Goal: Transaction & Acquisition: Book appointment/travel/reservation

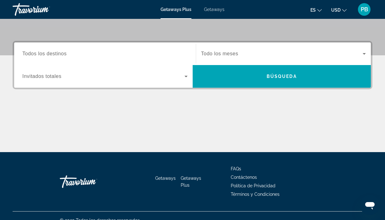
scroll to position [134, 0]
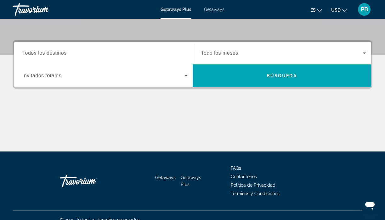
click at [144, 77] on span "Search widget" at bounding box center [103, 76] width 162 height 8
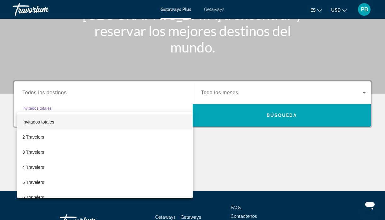
scroll to position [93, 0]
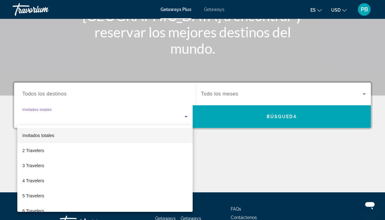
click at [211, 7] on div at bounding box center [192, 110] width 385 height 220
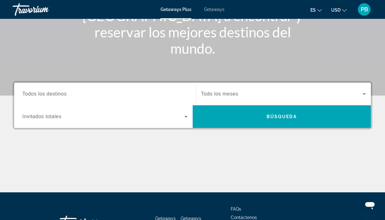
click at [211, 7] on span "Getaways" at bounding box center [214, 9] width 20 height 5
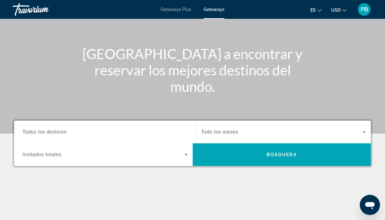
scroll to position [56, 0]
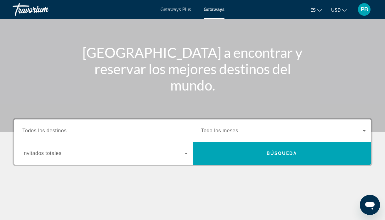
click at [104, 130] on input "Destination Todos los destinos" at bounding box center [104, 131] width 165 height 8
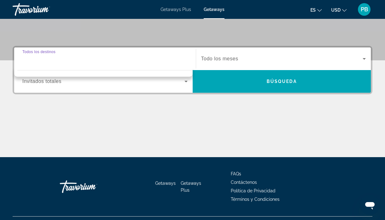
scroll to position [143, 0]
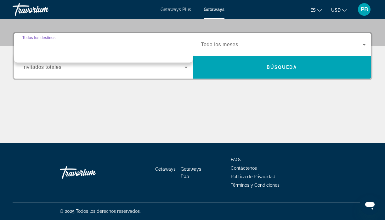
click at [85, 46] on input "Destination Todos los destinos" at bounding box center [104, 45] width 165 height 8
click at [104, 48] on input "Destination Todos los destinos" at bounding box center [104, 45] width 165 height 8
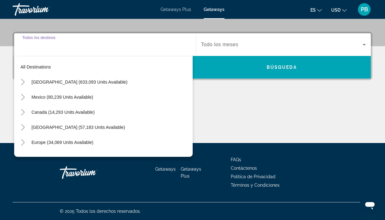
click at [104, 48] on input "Destination Todos los destinos" at bounding box center [104, 45] width 165 height 8
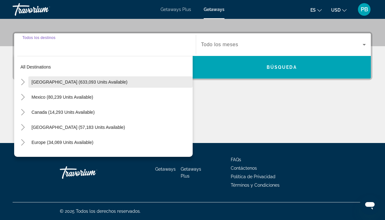
scroll to position [0, 0]
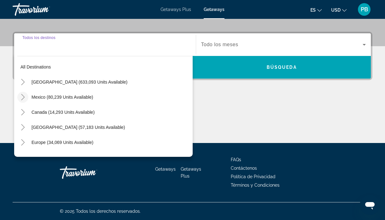
click at [22, 97] on icon "Toggle Mexico (80,239 units available)" at bounding box center [23, 97] width 6 height 6
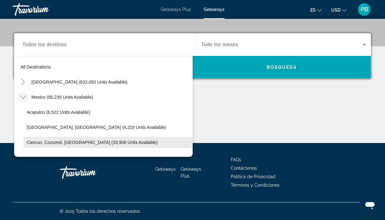
click at [39, 142] on span "Cancun, Cozumel, Riviera Maya (33,908 units available)" at bounding box center [92, 142] width 131 height 5
type input "**********"
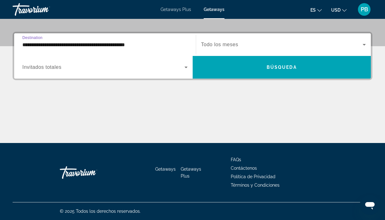
click at [246, 44] on span "Search widget" at bounding box center [282, 45] width 162 height 8
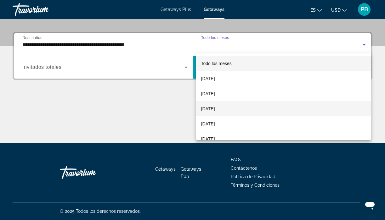
click at [215, 107] on span "November 2025" at bounding box center [208, 109] width 14 height 8
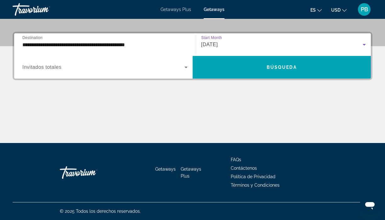
click at [184, 68] on icon "Search widget" at bounding box center [186, 68] width 8 height 8
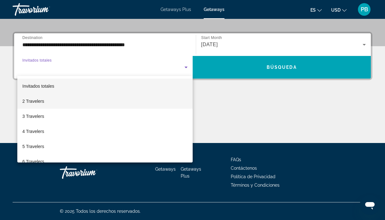
click at [123, 102] on mat-option "2 Travelers" at bounding box center [104, 101] width 175 height 15
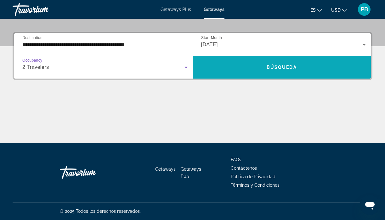
click at [253, 61] on span "Search widget" at bounding box center [282, 67] width 178 height 15
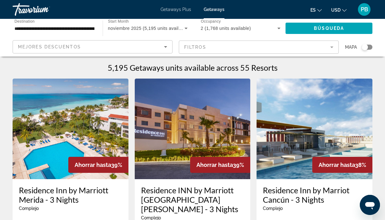
click at [171, 7] on span "Getaways Plus" at bounding box center [175, 9] width 31 height 5
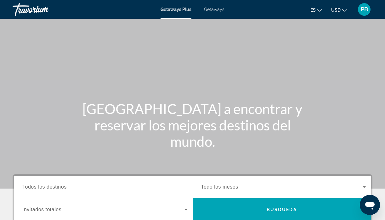
click at [54, 186] on span "Todos los destinos" at bounding box center [44, 186] width 44 height 5
click at [54, 186] on input "Destination Todos los destinos" at bounding box center [104, 188] width 165 height 8
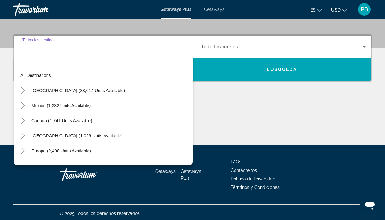
scroll to position [143, 0]
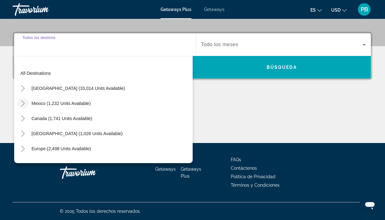
click at [24, 103] on icon "Toggle Mexico (1,232 units available)" at bounding box center [22, 103] width 3 height 6
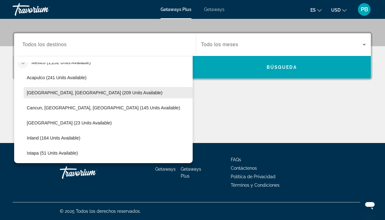
scroll to position [42, 0]
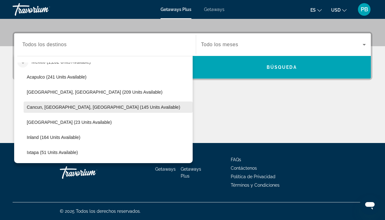
click at [46, 104] on span "Search widget" at bounding box center [108, 107] width 169 height 15
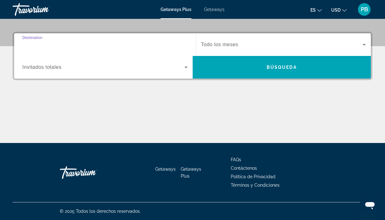
type input "**********"
click at [229, 44] on span "Todo los meses" at bounding box center [219, 44] width 37 height 5
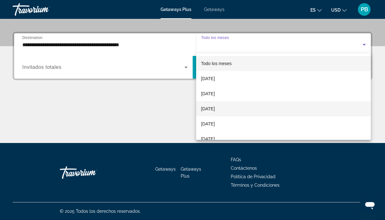
click at [215, 106] on span "November 2025" at bounding box center [208, 109] width 14 height 8
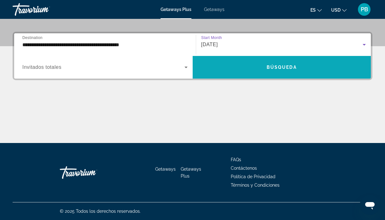
click at [219, 71] on span "Search widget" at bounding box center [282, 67] width 178 height 15
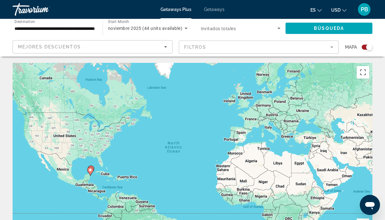
click at [210, 8] on span "Getaways" at bounding box center [214, 9] width 20 height 5
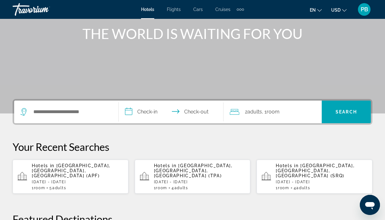
scroll to position [76, 0]
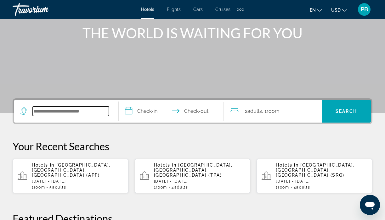
click at [96, 109] on input "Search widget" at bounding box center [71, 111] width 76 height 9
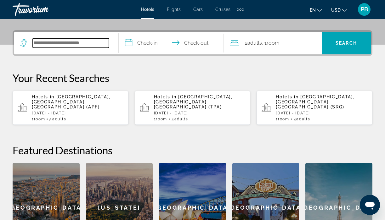
scroll to position [154, 0]
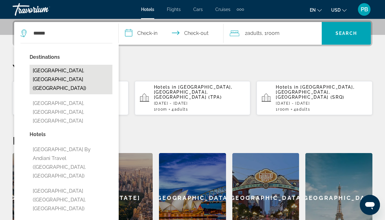
click at [83, 72] on button "[GEOGRAPHIC_DATA], [GEOGRAPHIC_DATA] ([GEOGRAPHIC_DATA])" at bounding box center [71, 80] width 83 height 30
type input "**********"
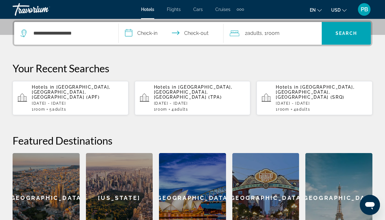
click at [150, 33] on input "**********" at bounding box center [172, 34] width 107 height 25
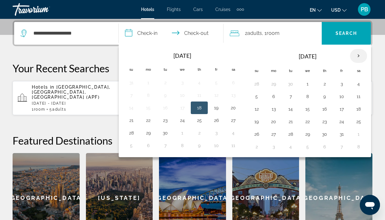
click at [359, 57] on th "Next month" at bounding box center [358, 56] width 17 height 14
click at [325, 99] on button "6" at bounding box center [324, 96] width 10 height 9
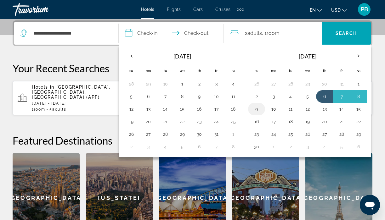
click at [257, 110] on button "9" at bounding box center [256, 109] width 10 height 9
type input "**********"
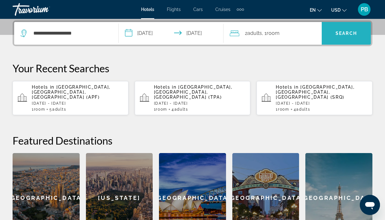
click at [338, 27] on span "Search widget" at bounding box center [346, 33] width 49 height 15
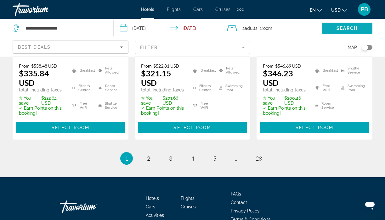
scroll to position [1027, 0]
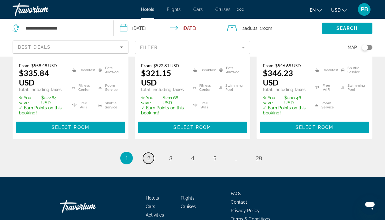
click at [149, 155] on span "2" at bounding box center [148, 158] width 3 height 7
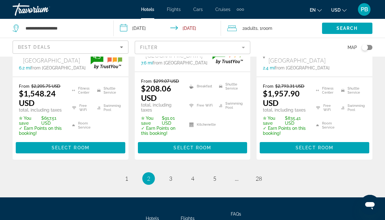
scroll to position [996, 0]
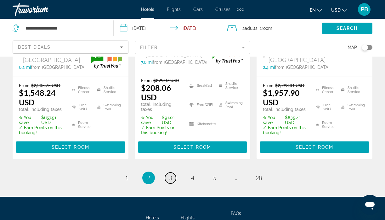
click at [169, 175] on span "3" at bounding box center [170, 178] width 3 height 7
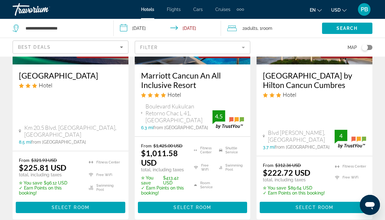
scroll to position [115, 0]
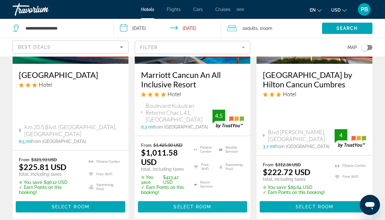
click at [177, 199] on span "Main content" at bounding box center [192, 206] width 109 height 15
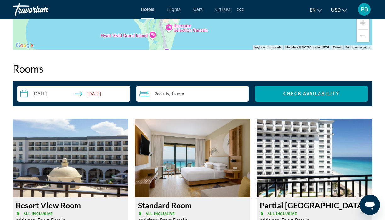
scroll to position [881, 0]
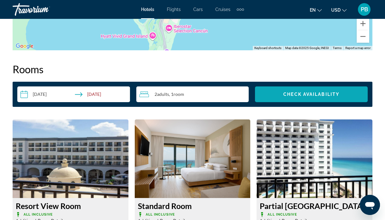
click at [293, 89] on span "Search widget" at bounding box center [311, 94] width 113 height 15
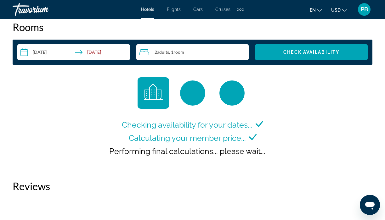
scroll to position [925, 0]
